Goal: Navigation & Orientation: Understand site structure

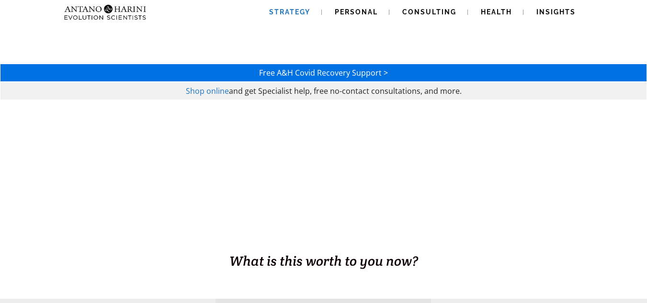
click at [298, 12] on span "Strategy" at bounding box center [289, 12] width 41 height 8
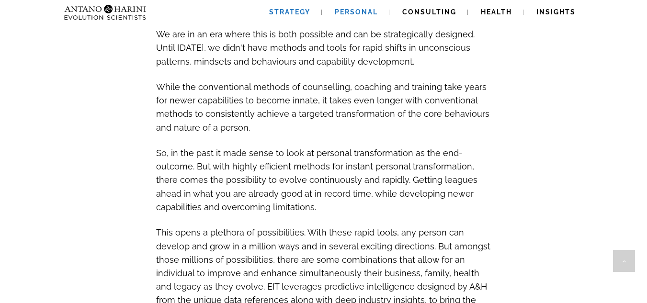
scroll to position [744, 0]
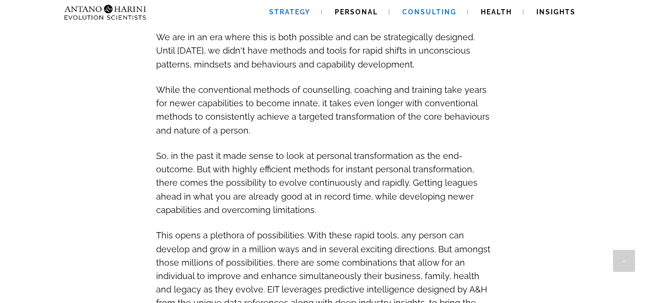
click at [425, 11] on span "Consulting" at bounding box center [429, 12] width 54 height 8
